Goal: Navigation & Orientation: Go to known website

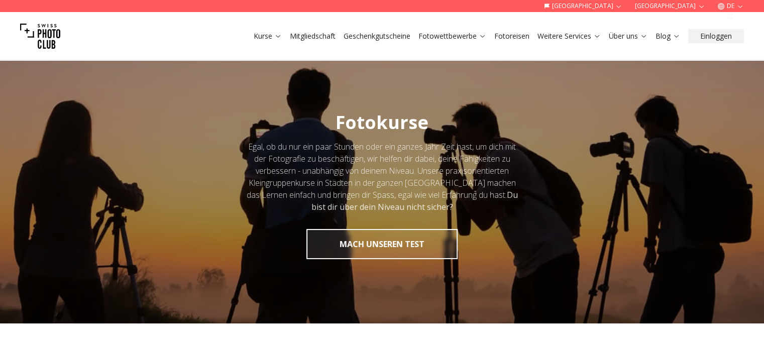
click at [744, 9] on icon "button" at bounding box center [741, 7] width 8 height 8
click at [738, 5] on icon "button" at bounding box center [741, 7] width 8 height 8
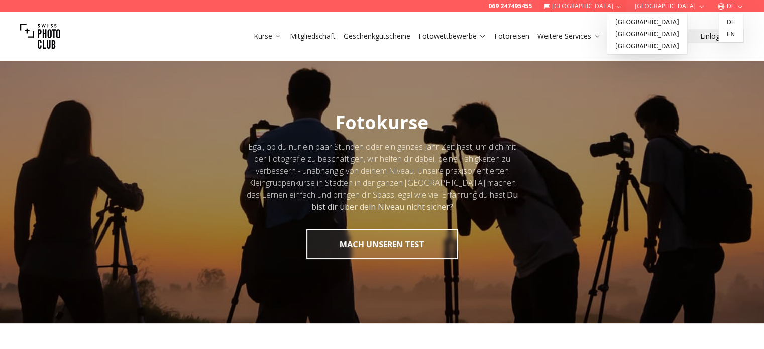
click at [627, 6] on button "[GEOGRAPHIC_DATA]" at bounding box center [583, 6] width 87 height 12
click at [629, 19] on link "[GEOGRAPHIC_DATA]" at bounding box center [648, 22] width 76 height 12
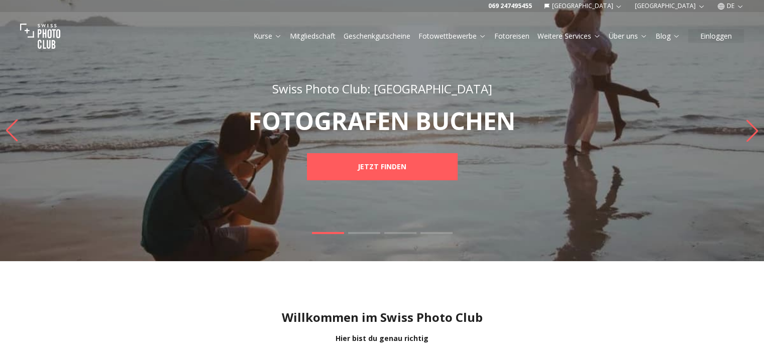
click at [736, 8] on button "DE" at bounding box center [731, 6] width 35 height 12
click at [732, 34] on link "en" at bounding box center [731, 34] width 21 height 12
